Goal: Task Accomplishment & Management: Complete application form

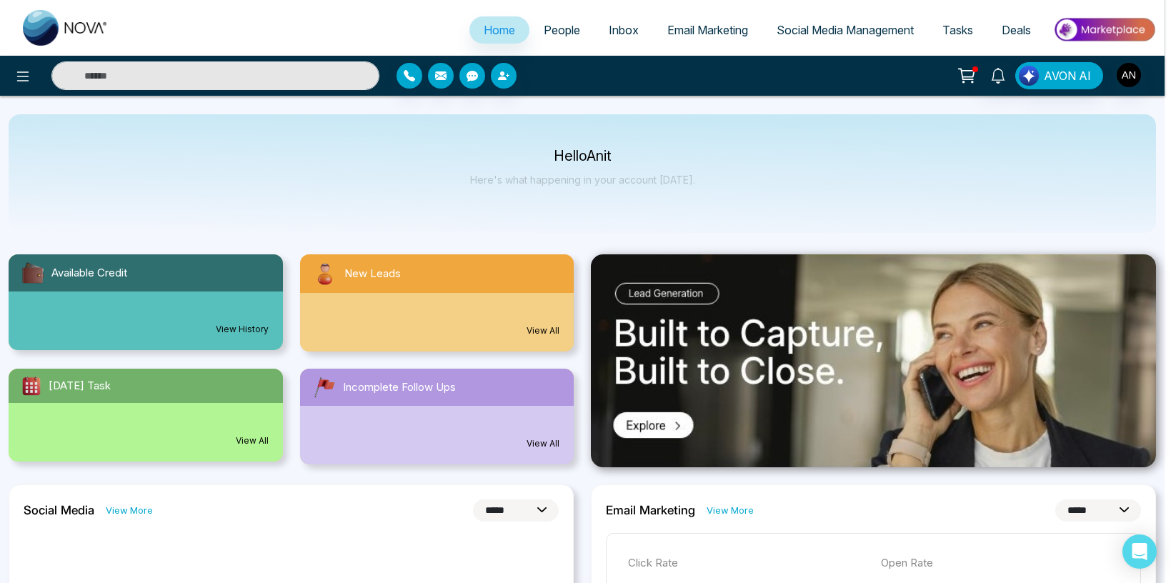
select select "*"
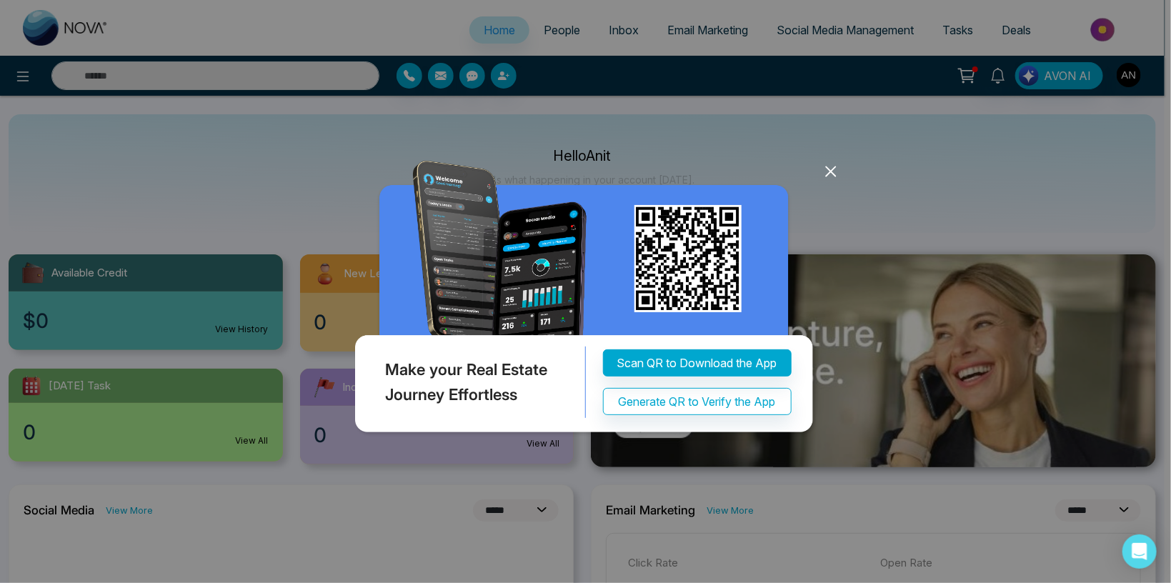
click at [829, 170] on icon at bounding box center [830, 171] width 9 height 9
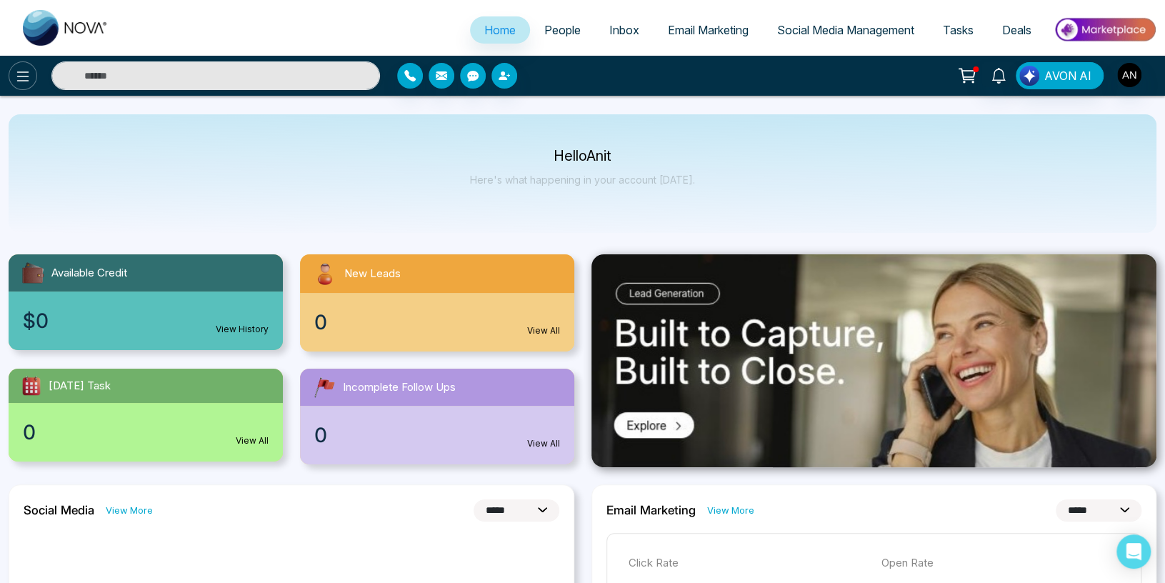
click at [17, 71] on icon at bounding box center [22, 76] width 17 height 17
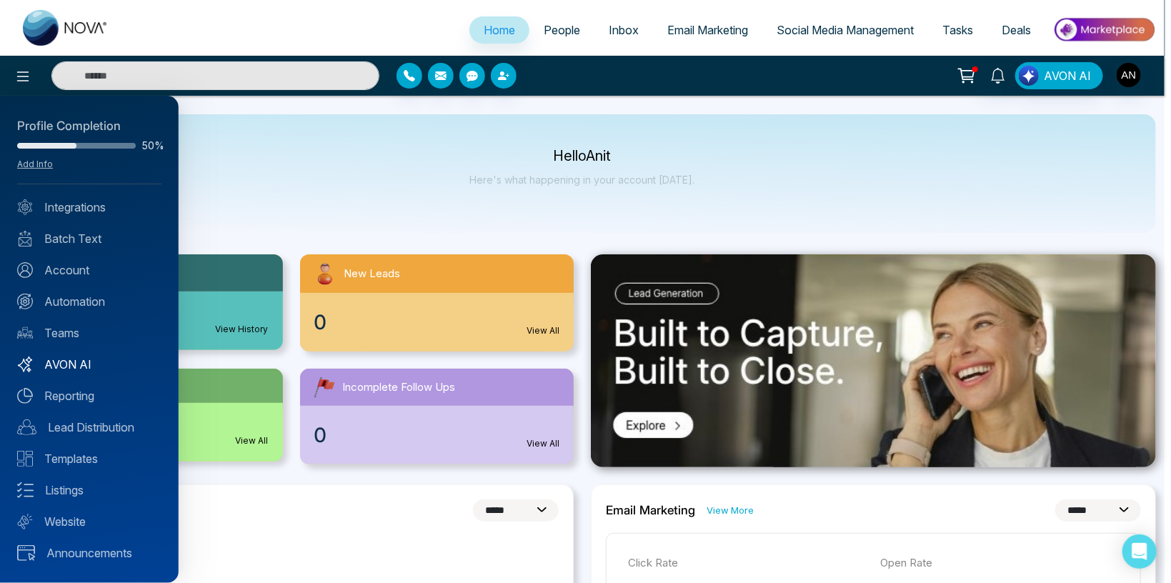
click at [62, 360] on link "AVON AI" at bounding box center [89, 364] width 144 height 17
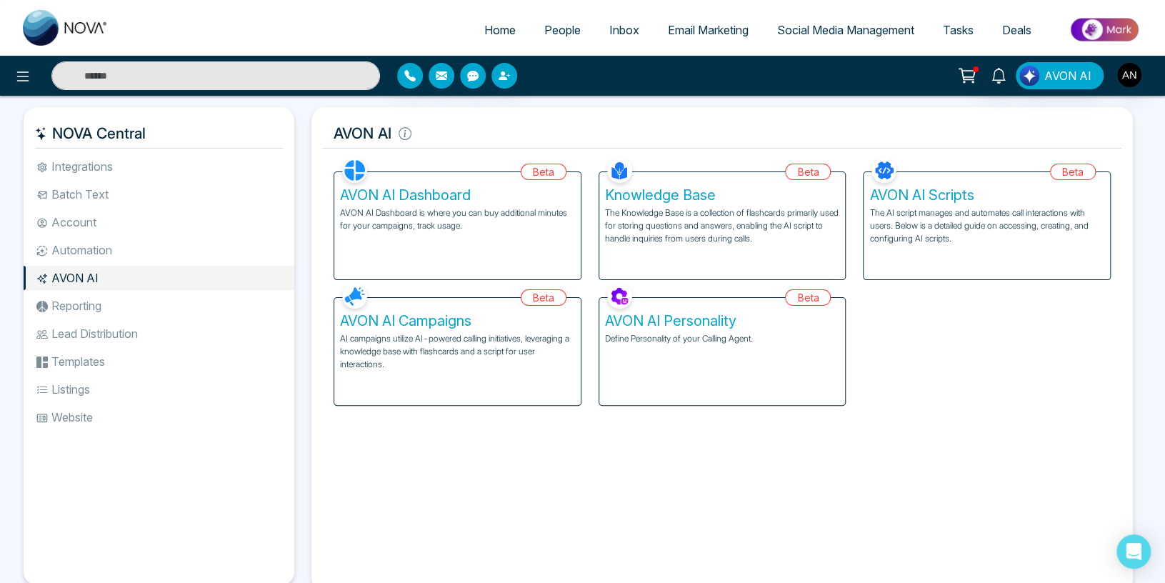
click at [491, 349] on p "AI campaigns utilize AI-powered calling initiatives, leveraging a knowledge bas…" at bounding box center [457, 351] width 235 height 39
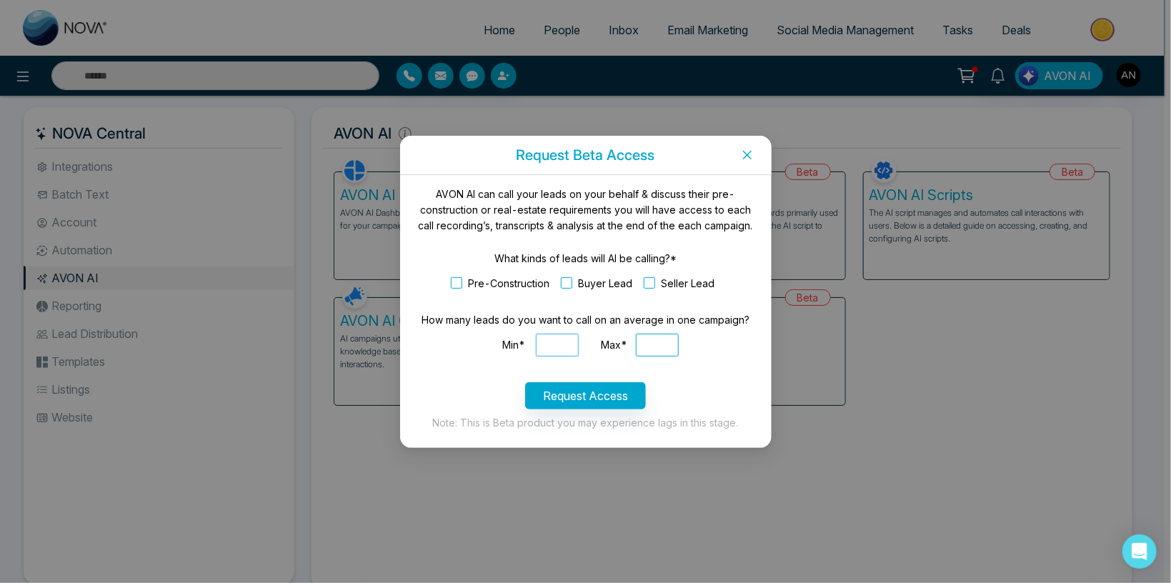
click at [554, 340] on input "Min*" at bounding box center [557, 345] width 43 height 23
type input "*"
click at [653, 349] on input "Max*" at bounding box center [657, 345] width 43 height 23
type input "*"
click at [563, 279] on span at bounding box center [566, 282] width 11 height 11
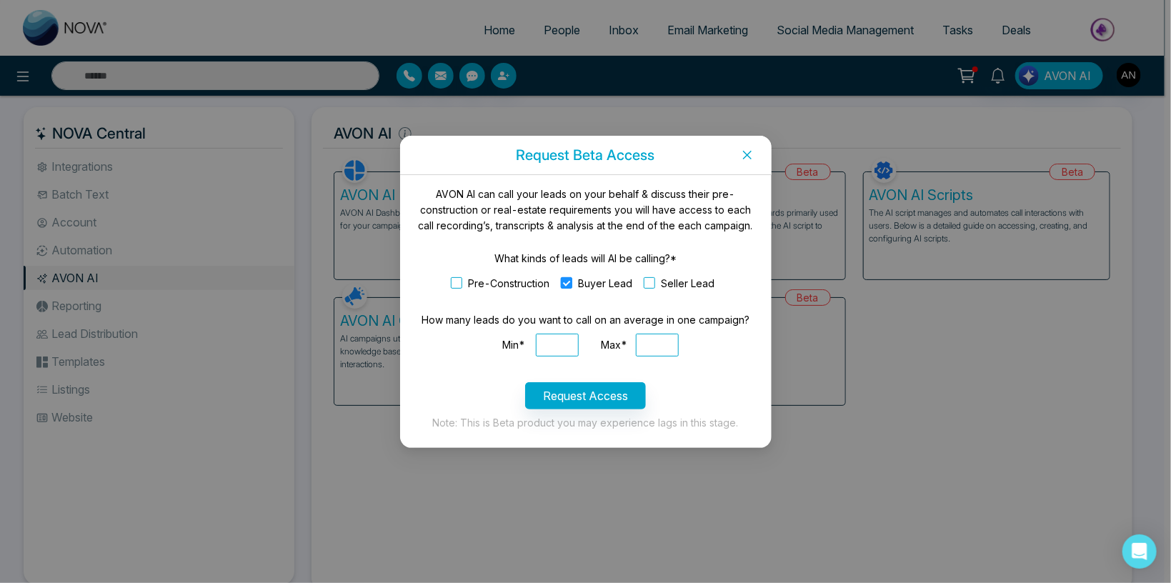
click at [564, 284] on span at bounding box center [566, 282] width 11 height 11
click at [569, 284] on span at bounding box center [566, 282] width 11 height 11
click at [564, 400] on button "Request Access" at bounding box center [585, 395] width 121 height 27
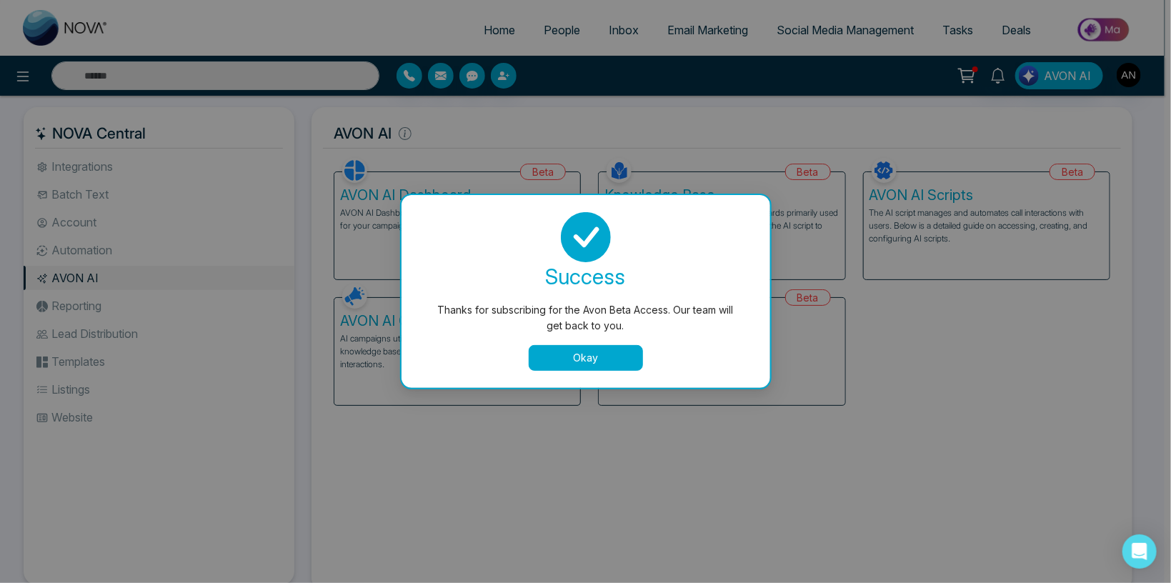
click at [594, 354] on button "Okay" at bounding box center [586, 358] width 114 height 26
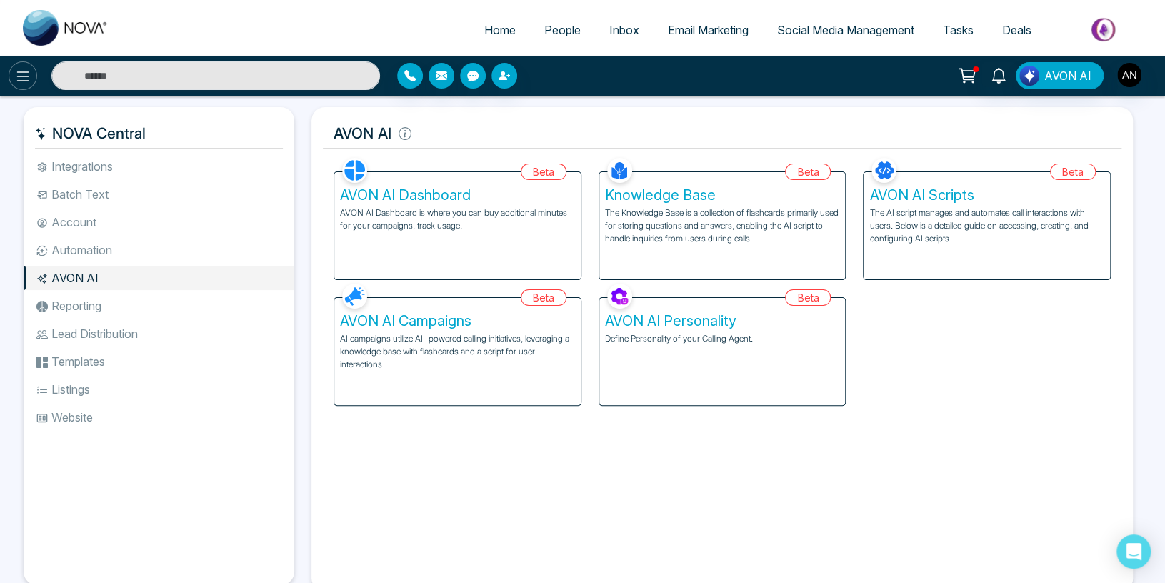
click at [35, 83] on button at bounding box center [23, 75] width 29 height 29
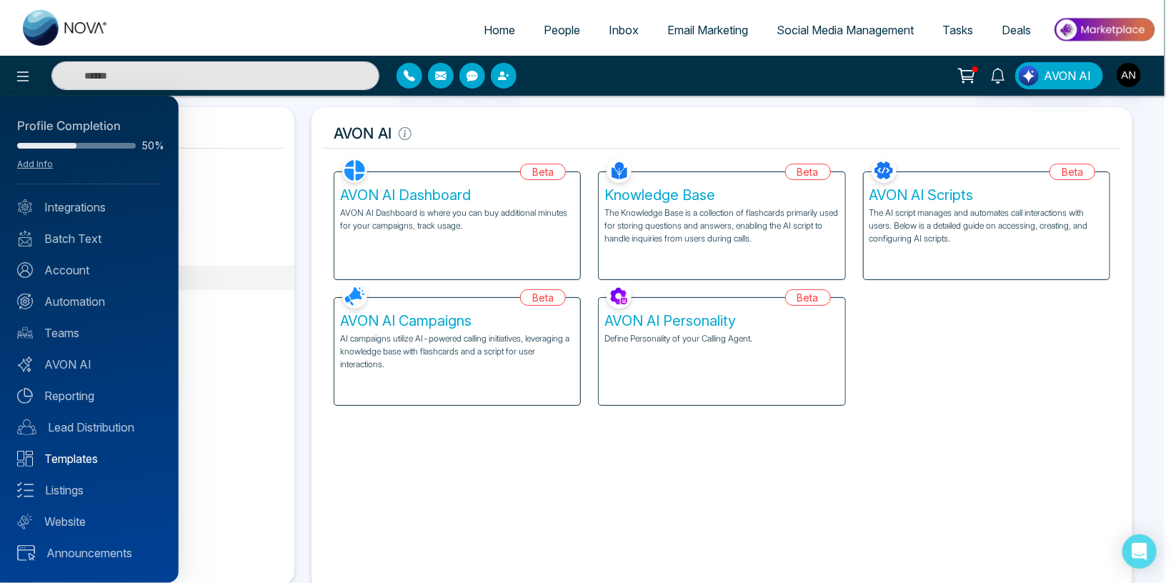
click at [71, 452] on link "Templates" at bounding box center [89, 458] width 144 height 17
